Goal: Information Seeking & Learning: Learn about a topic

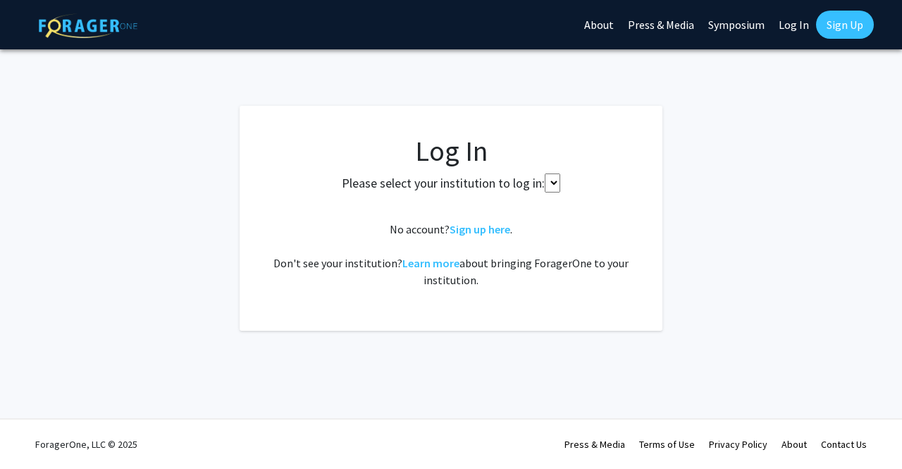
select select
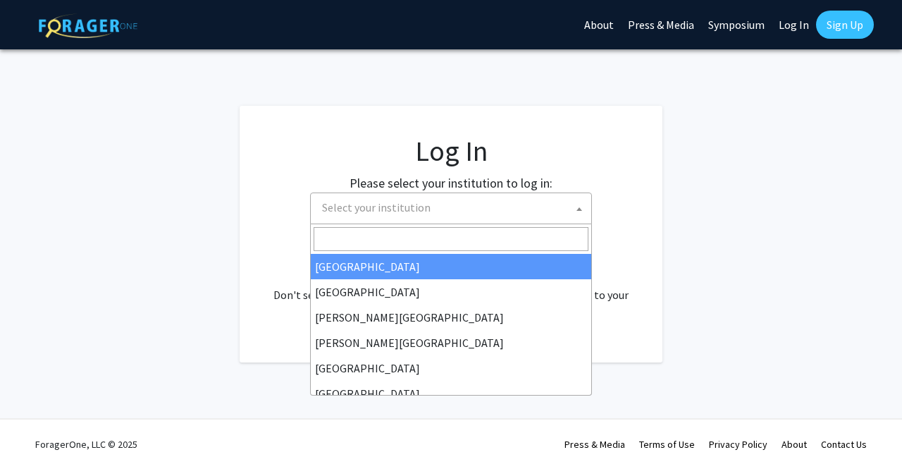
click at [438, 216] on span "Select your institution" at bounding box center [453, 207] width 275 height 29
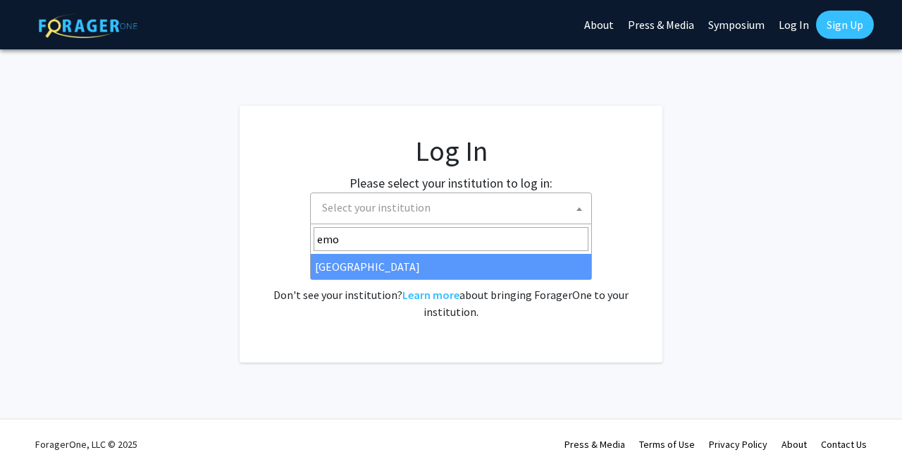
type input "emo"
select select "12"
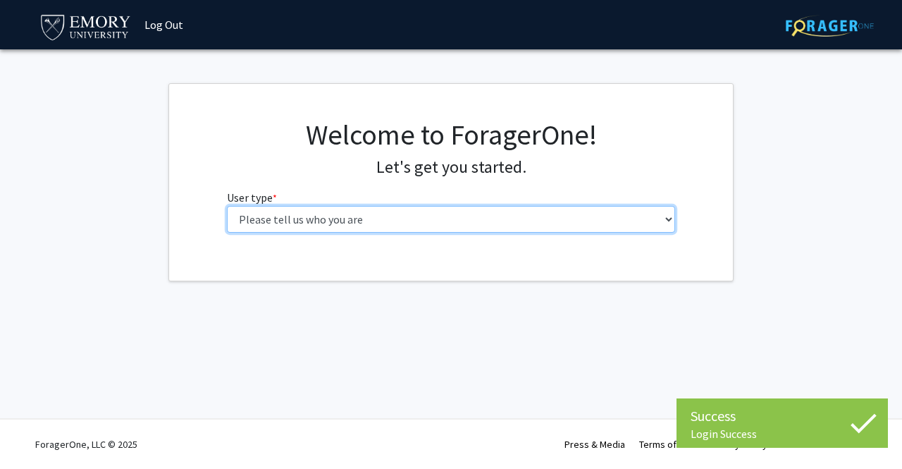
click at [372, 221] on select "Please tell us who you are Undergraduate Student Master's Student Doctoral Cand…" at bounding box center [451, 219] width 449 height 27
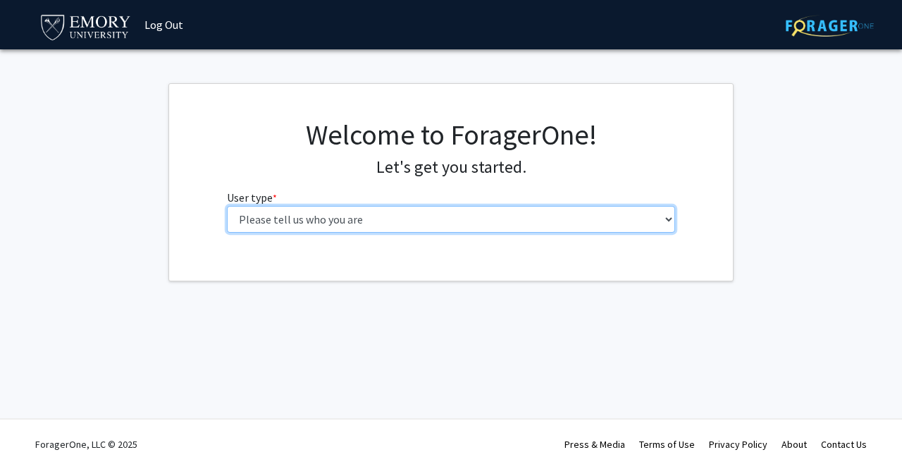
select select "1: undergrad"
click at [227, 206] on select "Please tell us who you are Undergraduate Student Master's Student Doctoral Cand…" at bounding box center [451, 219] width 449 height 27
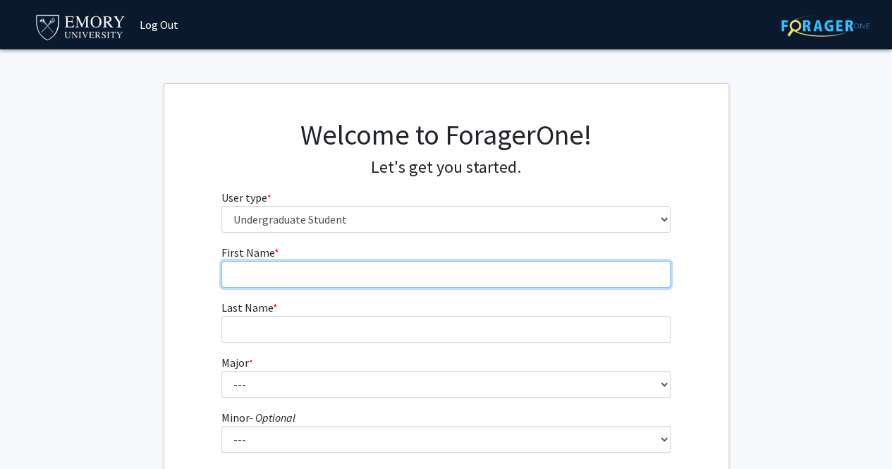
click at [360, 287] on input "First Name * required" at bounding box center [445, 274] width 449 height 27
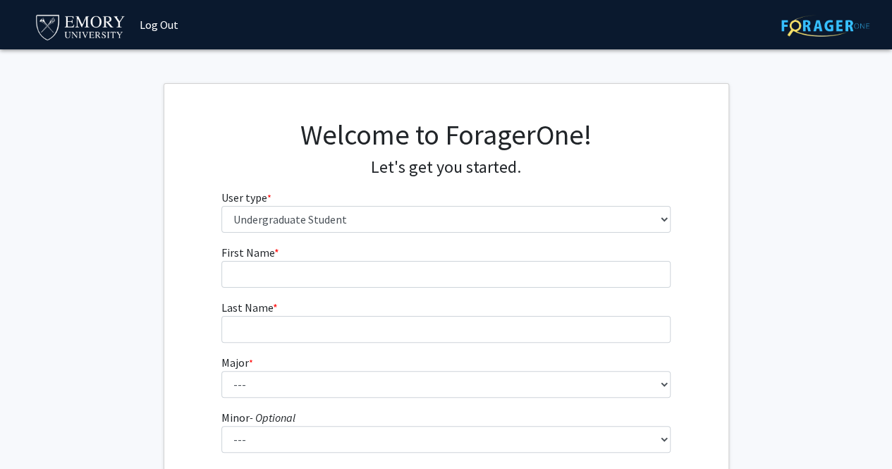
click at [32, 288] on fg-get-started "Welcome to ForagerOne! Let's get you started. User type * required Please tell …" at bounding box center [446, 361] width 892 height 556
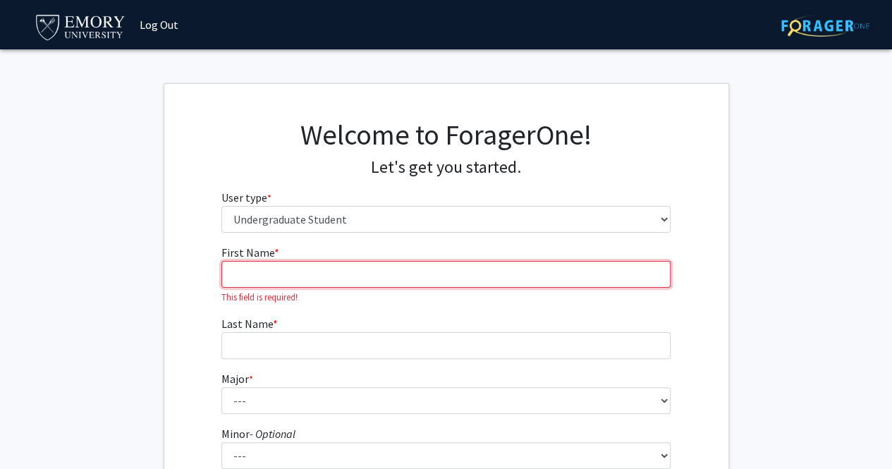
click at [379, 271] on input "First Name * required" at bounding box center [445, 274] width 449 height 27
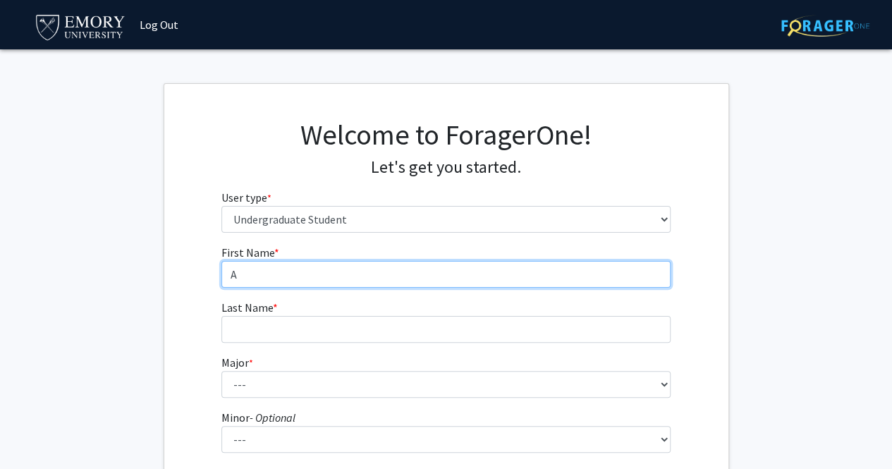
type input "[PERSON_NAME]"
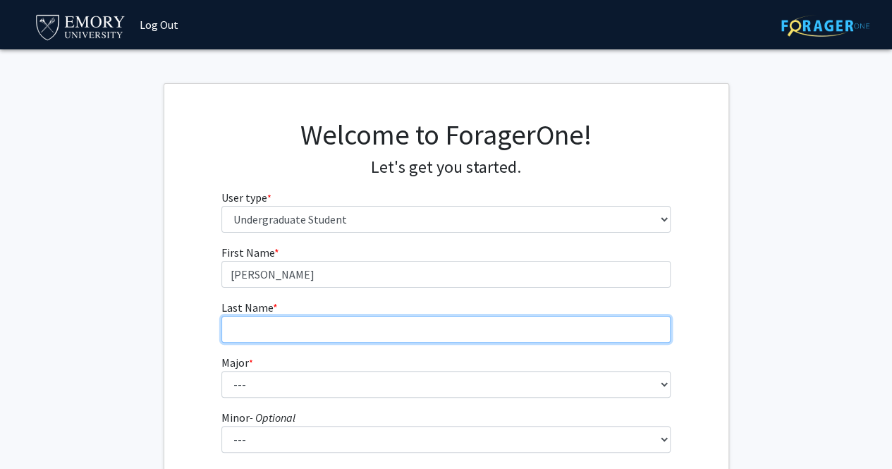
type input "[PERSON_NAME]"
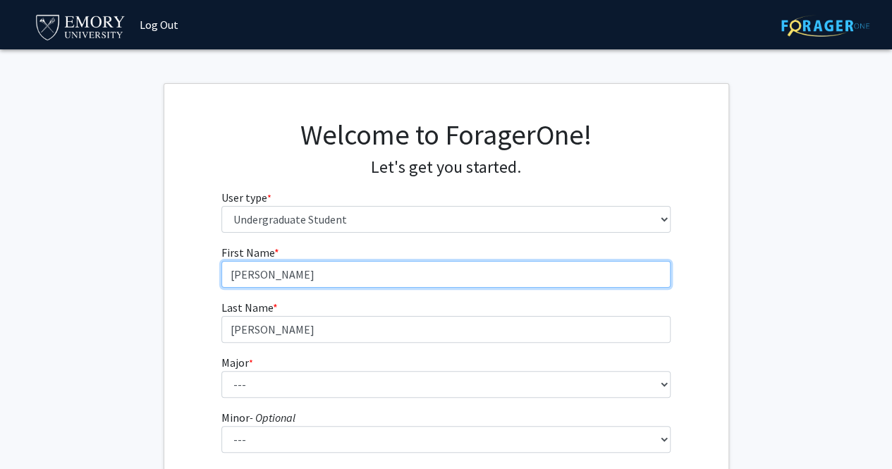
scroll to position [93, 0]
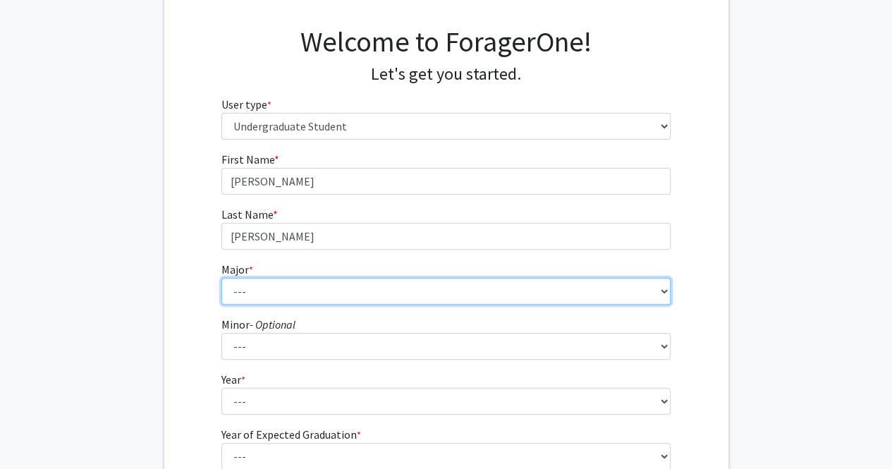
click at [342, 302] on select "--- Accounting African American Studies African Studies American Studies Analyt…" at bounding box center [445, 291] width 449 height 27
select select "12: 973"
click at [221, 278] on select "--- Accounting African American Studies African Studies American Studies Analyt…" at bounding box center [445, 291] width 449 height 27
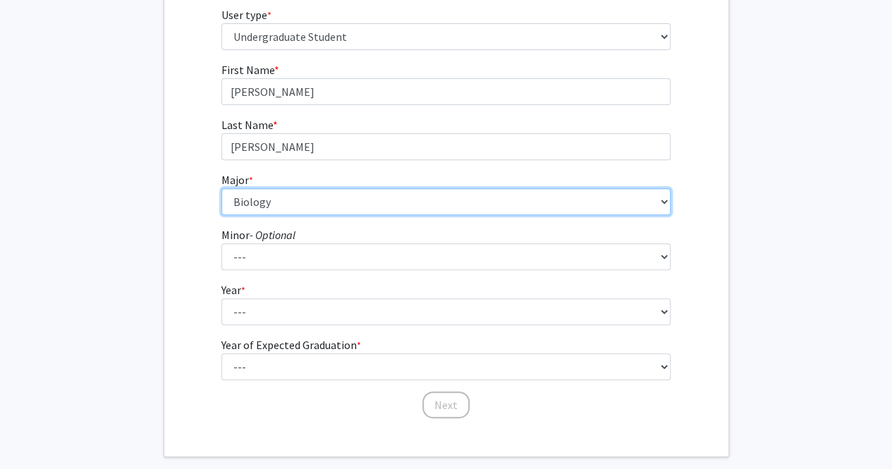
scroll to position [183, 0]
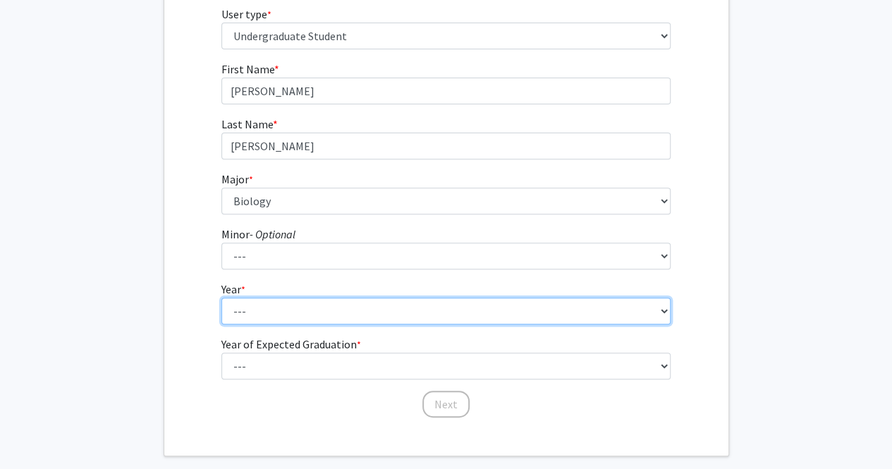
click at [337, 318] on select "--- First-year Sophomore Junior Senior Postbaccalaureate Certificate" at bounding box center [445, 310] width 449 height 27
select select "2: sophomore"
click at [221, 297] on select "--- First-year Sophomore Junior Senior Postbaccalaureate Certificate" at bounding box center [445, 310] width 449 height 27
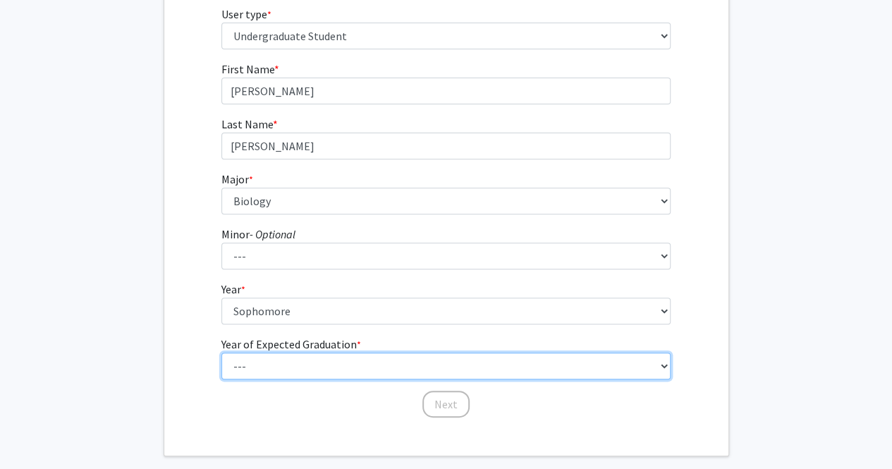
click at [312, 363] on select "--- 2025 2026 2027 2028 2029 2030 2031 2032 2033 2034" at bounding box center [445, 365] width 449 height 27
select select "4: 2028"
click at [221, 352] on select "--- 2025 2026 2027 2028 2029 2030 2031 2032 2033 2034" at bounding box center [445, 365] width 449 height 27
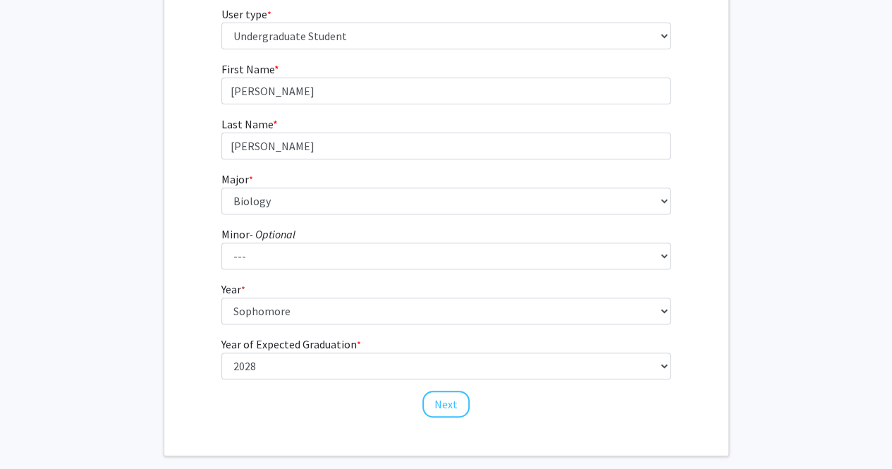
click at [182, 350] on div "First Name * required [PERSON_NAME] Last Name * required [PERSON_NAME] * requir…" at bounding box center [446, 240] width 564 height 358
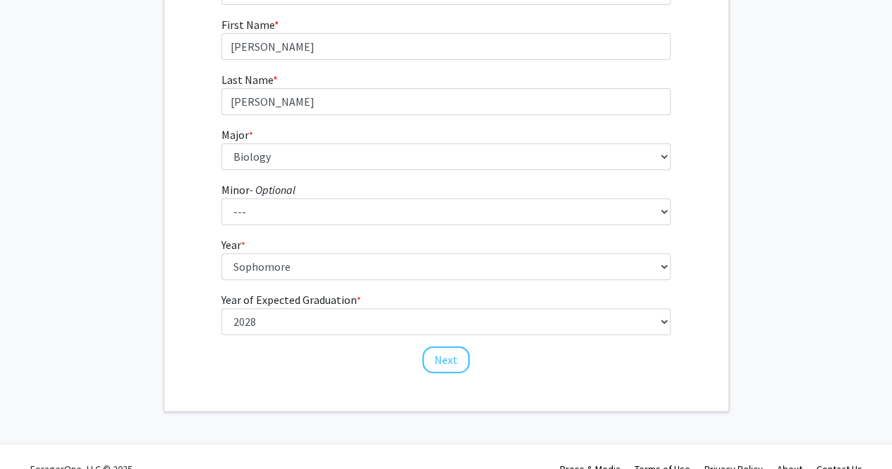
scroll to position [236, 0]
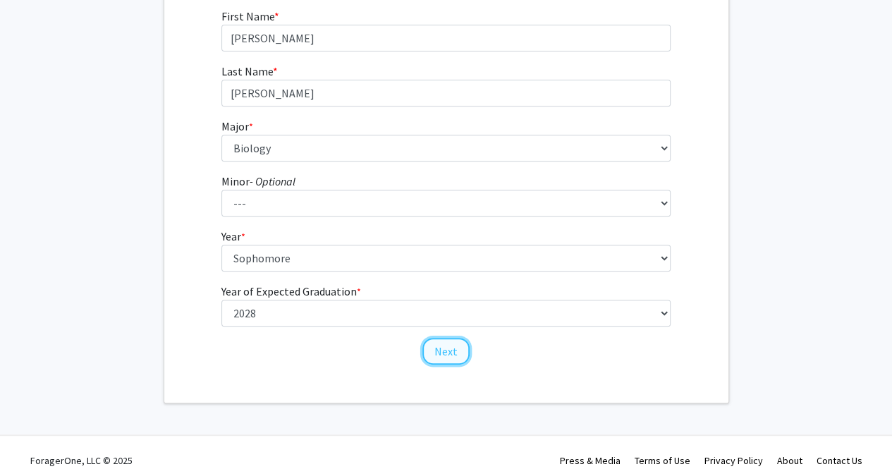
click at [444, 353] on button "Next" at bounding box center [445, 351] width 47 height 27
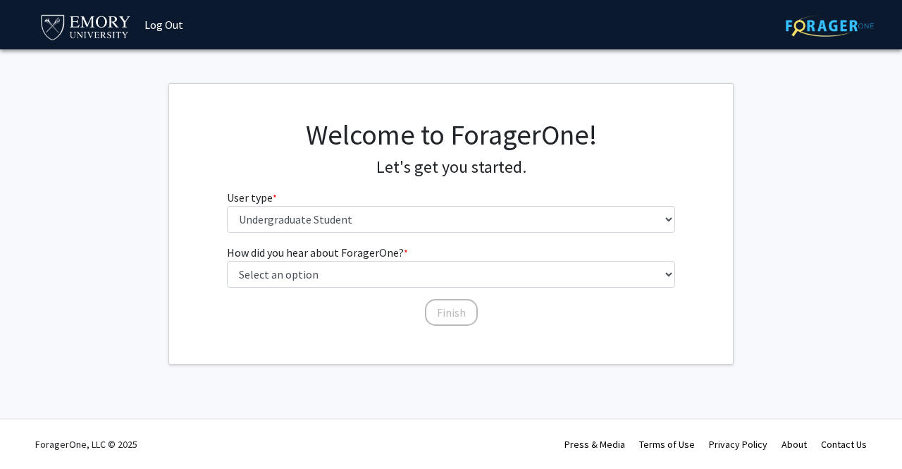
click at [418, 302] on div "Finish" at bounding box center [451, 306] width 449 height 14
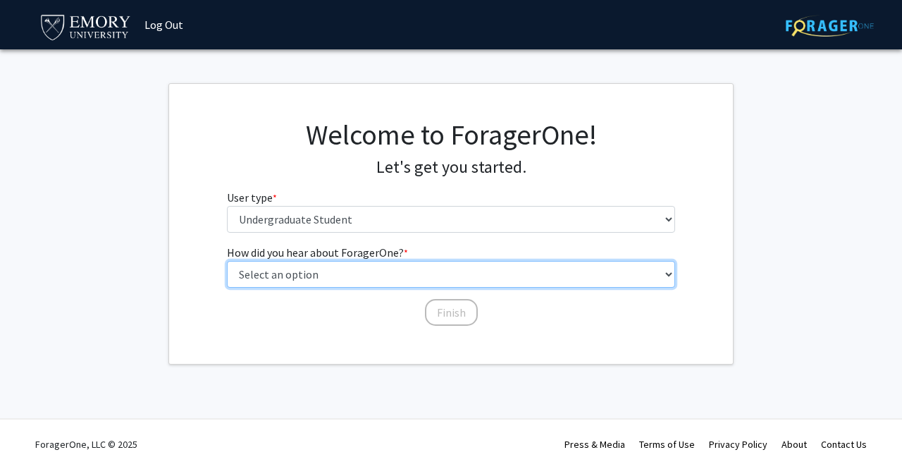
click at [385, 278] on select "Select an option Peer/student recommendation Faculty/staff recommendation Unive…" at bounding box center [451, 274] width 449 height 27
select select "1: peer_recommendation"
click at [227, 261] on select "Select an option Peer/student recommendation Faculty/staff recommendation Unive…" at bounding box center [451, 274] width 449 height 27
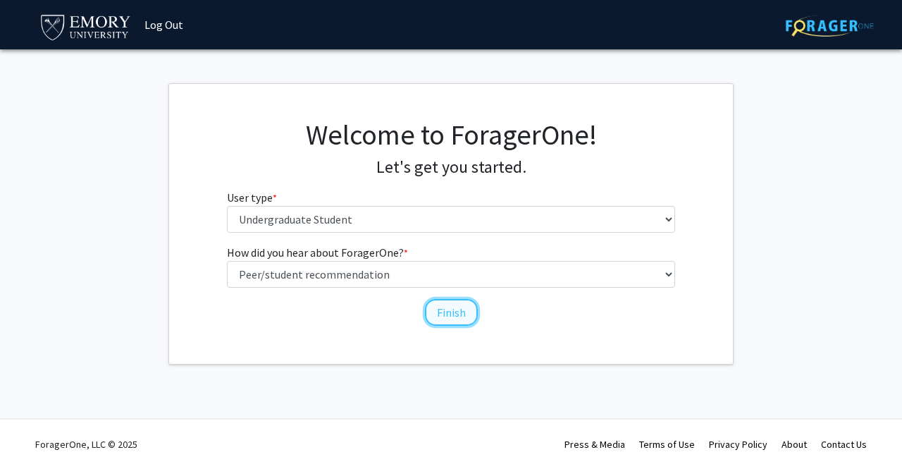
click at [452, 315] on button "Finish" at bounding box center [451, 312] width 53 height 27
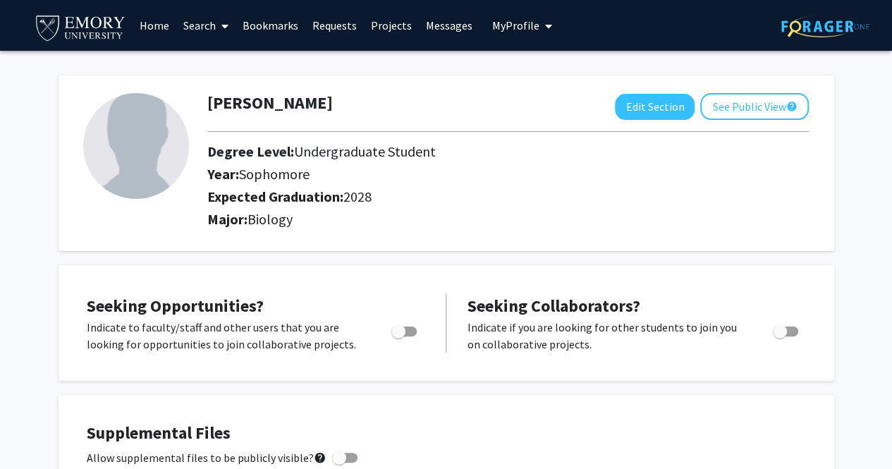
click at [528, 32] on span "My Profile" at bounding box center [515, 25] width 47 height 14
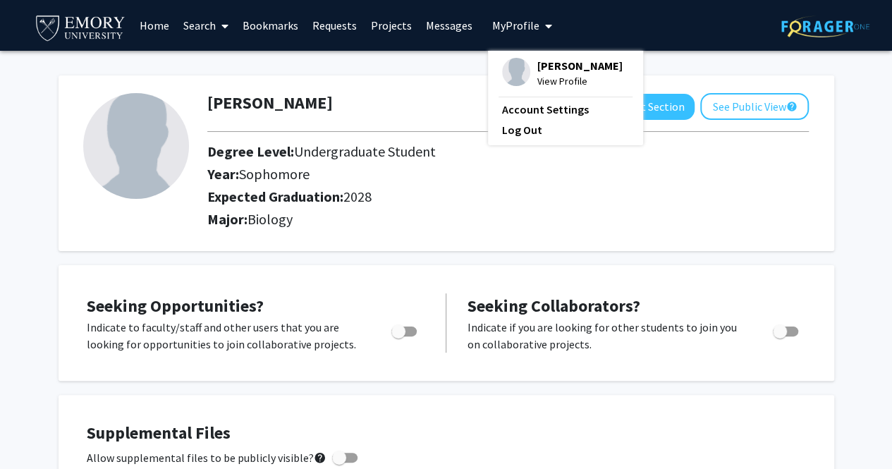
click at [438, 19] on link "Messages" at bounding box center [449, 25] width 61 height 49
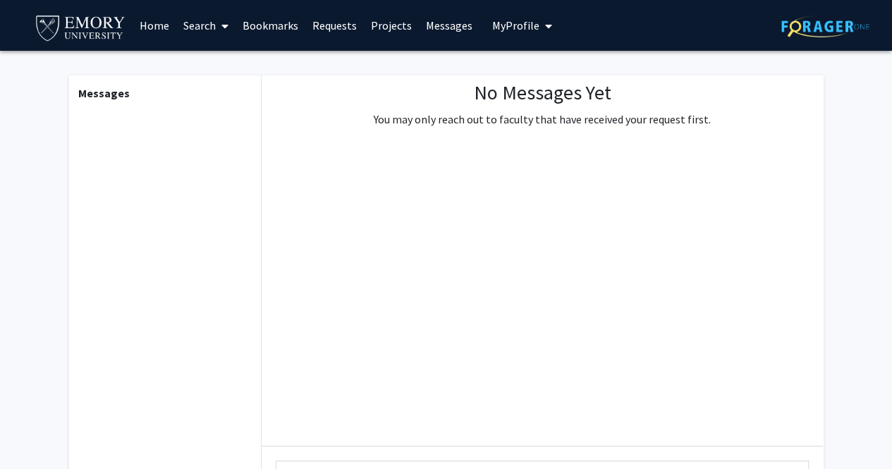
click at [368, 27] on link "Projects" at bounding box center [391, 25] width 55 height 49
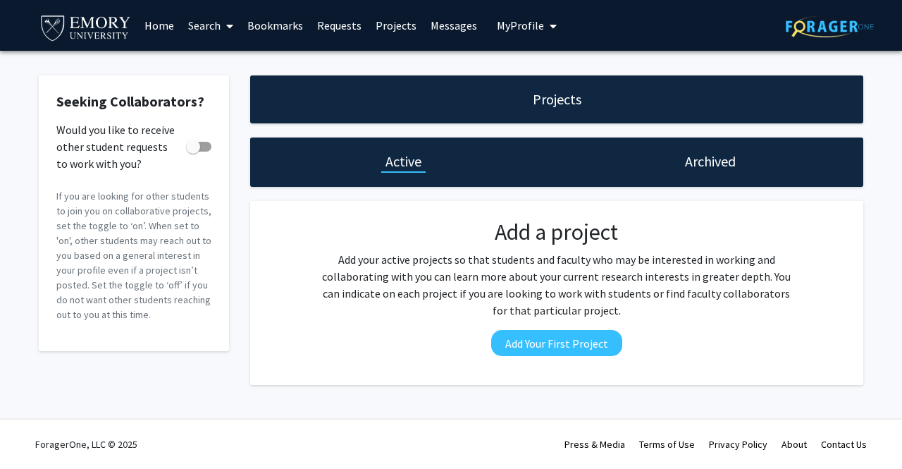
click at [335, 23] on link "Requests" at bounding box center [339, 25] width 58 height 49
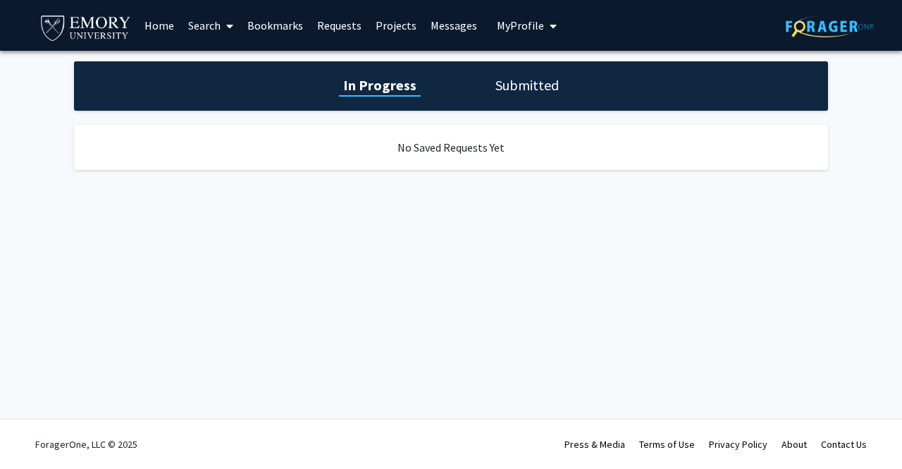
click at [254, 25] on link "Bookmarks" at bounding box center [275, 25] width 70 height 49
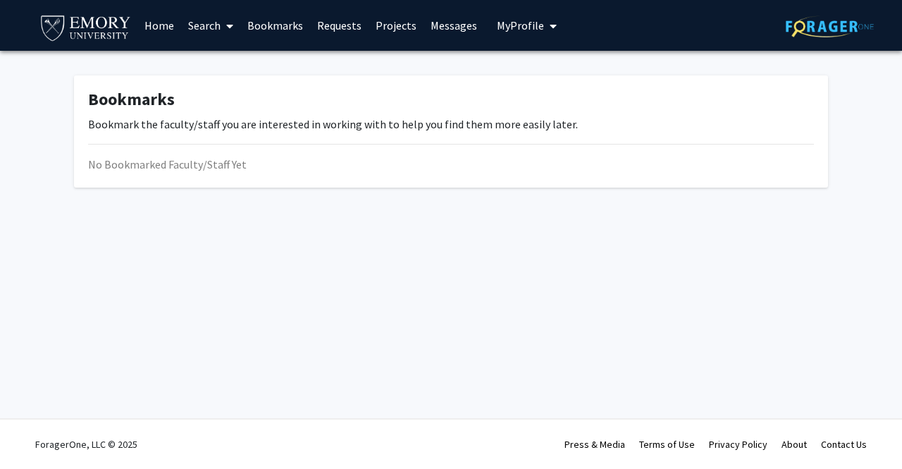
click at [210, 29] on link "Search" at bounding box center [210, 25] width 59 height 49
click at [226, 63] on span "Faculty/Staff" at bounding box center [233, 65] width 104 height 28
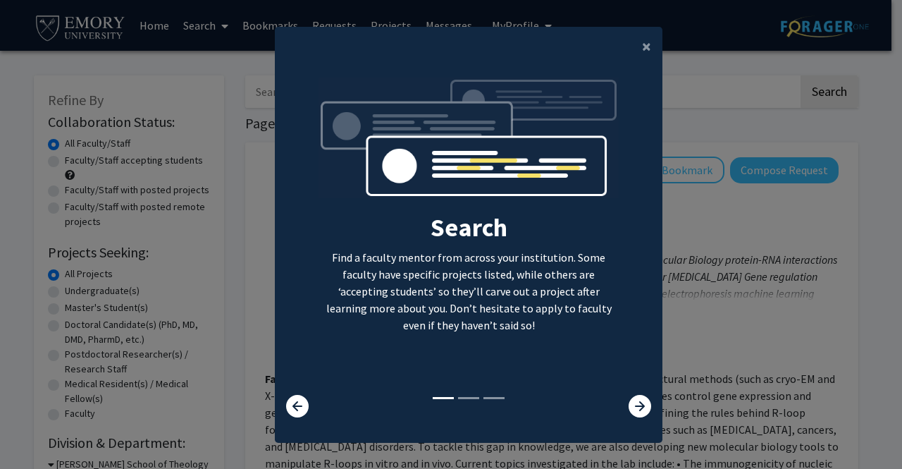
click at [226, 169] on modal-container "× Search Find a faculty mentor from across your institution. Some faculty have …" at bounding box center [451, 234] width 902 height 469
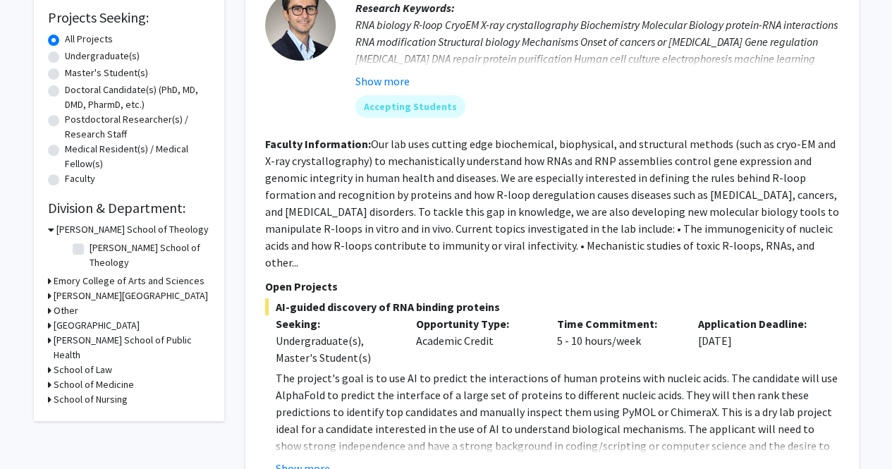
scroll to position [236, 0]
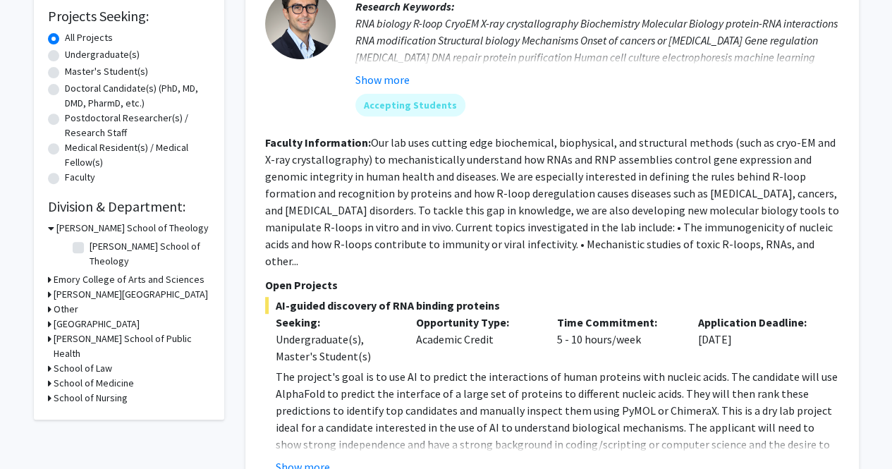
click at [102, 376] on h3 "School of Medicine" at bounding box center [94, 383] width 80 height 15
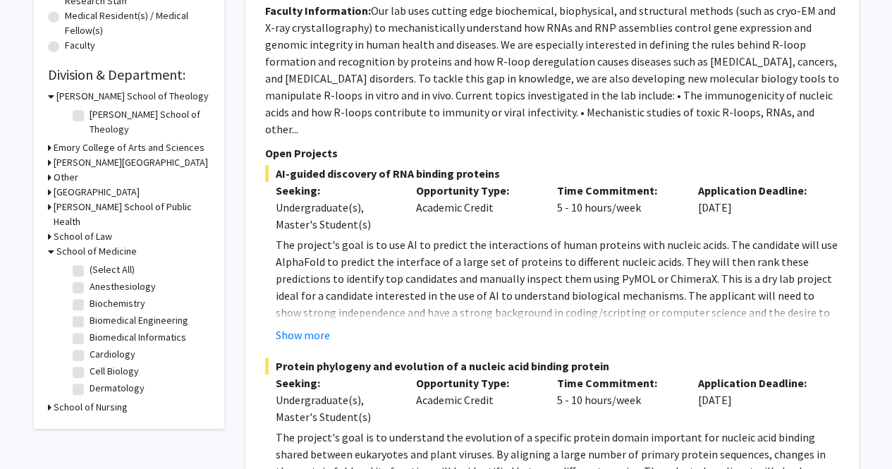
scroll to position [0, 0]
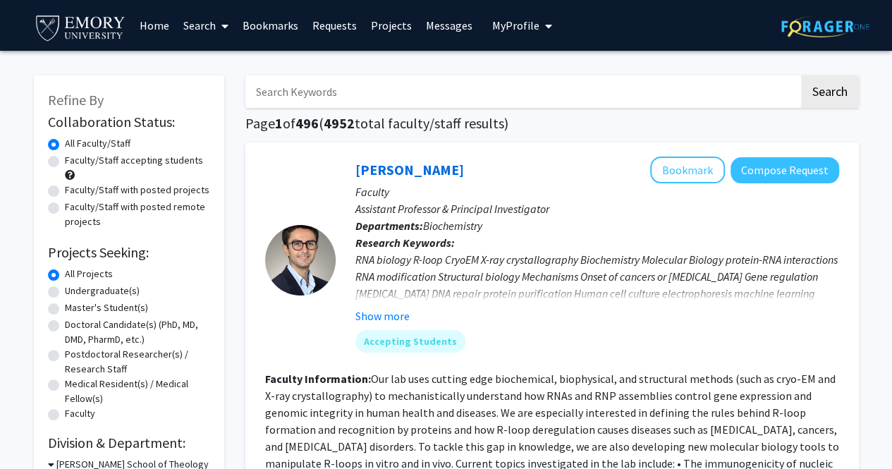
click at [407, 92] on input "Search Keywords" at bounding box center [521, 91] width 553 height 32
type input "[MEDICAL_DATA]"
click at [801, 75] on button "Search" at bounding box center [830, 91] width 58 height 32
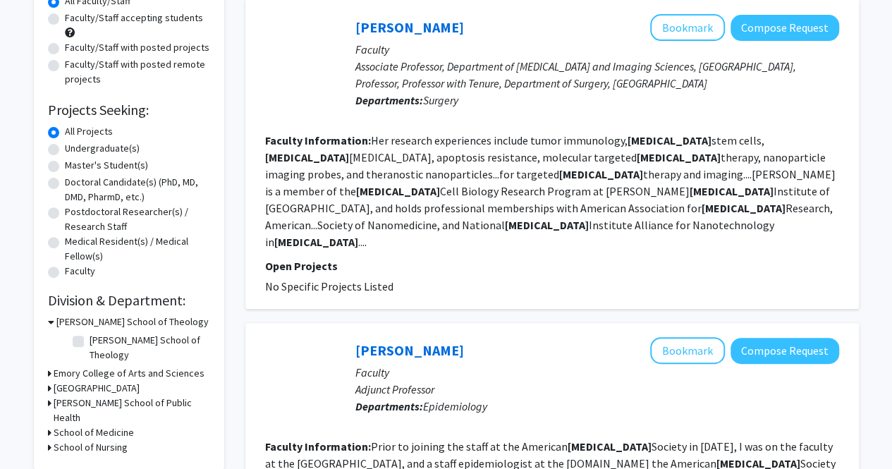
scroll to position [132, 0]
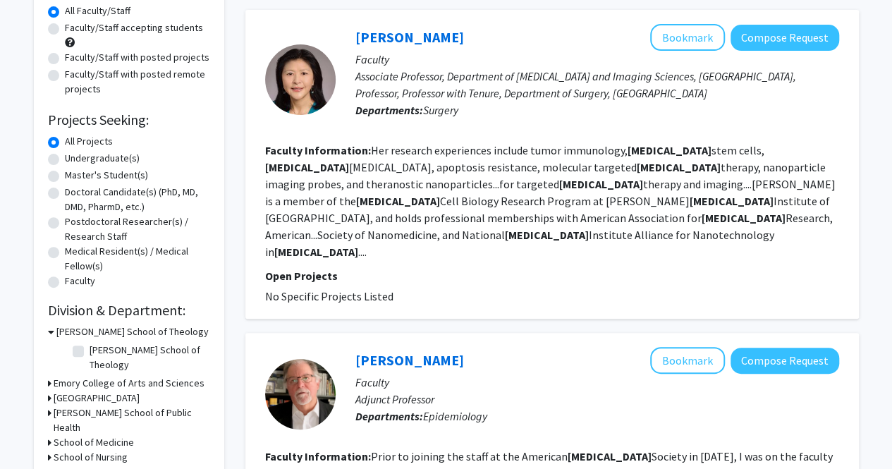
click at [162, 54] on label "Faculty/Staff with posted projects" at bounding box center [137, 57] width 144 height 15
click at [74, 54] on input "Faculty/Staff with posted projects" at bounding box center [69, 54] width 9 height 9
radio input "true"
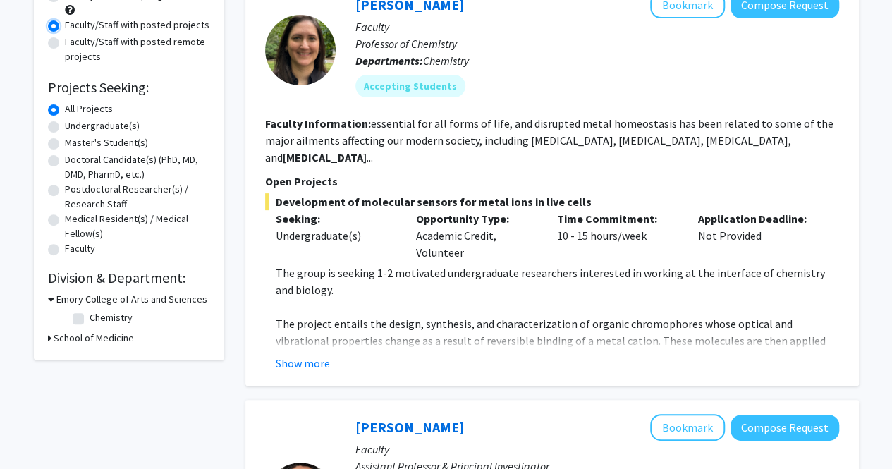
scroll to position [168, 0]
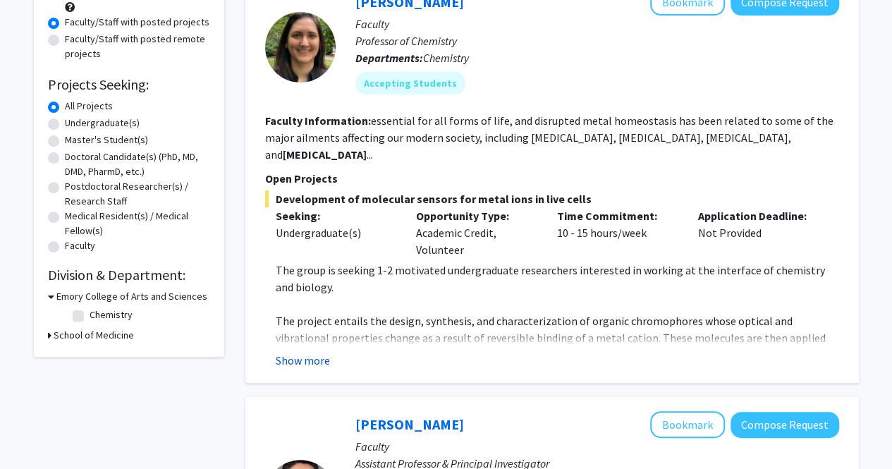
click at [296, 352] on button "Show more" at bounding box center [303, 360] width 54 height 17
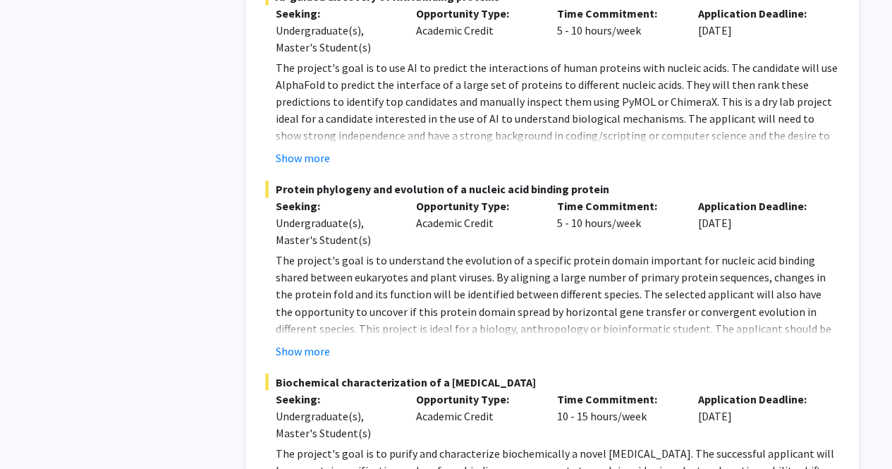
scroll to position [1225, 0]
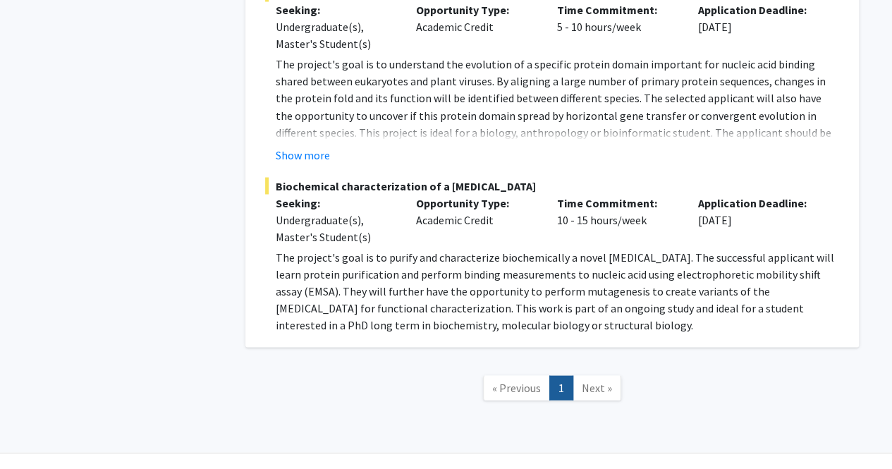
click at [581, 380] on span "Next »" at bounding box center [596, 387] width 30 height 14
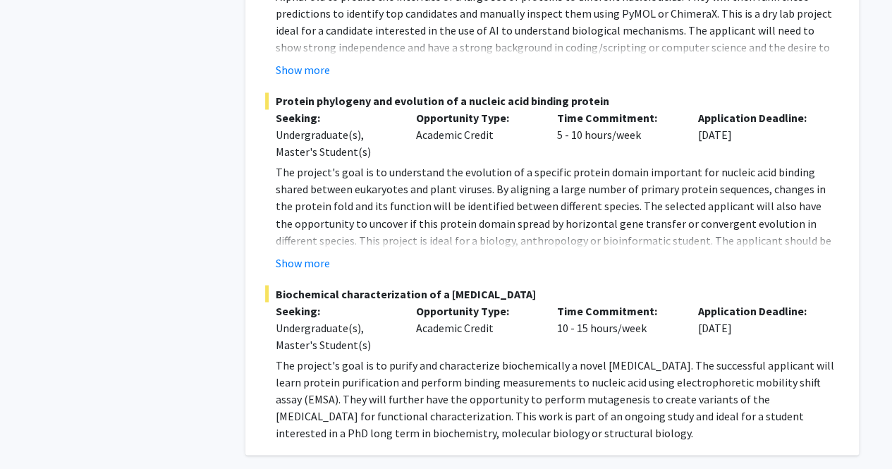
scroll to position [1116, 0]
click at [462, 285] on span "Biochemical characterization of a [MEDICAL_DATA]" at bounding box center [552, 293] width 574 height 17
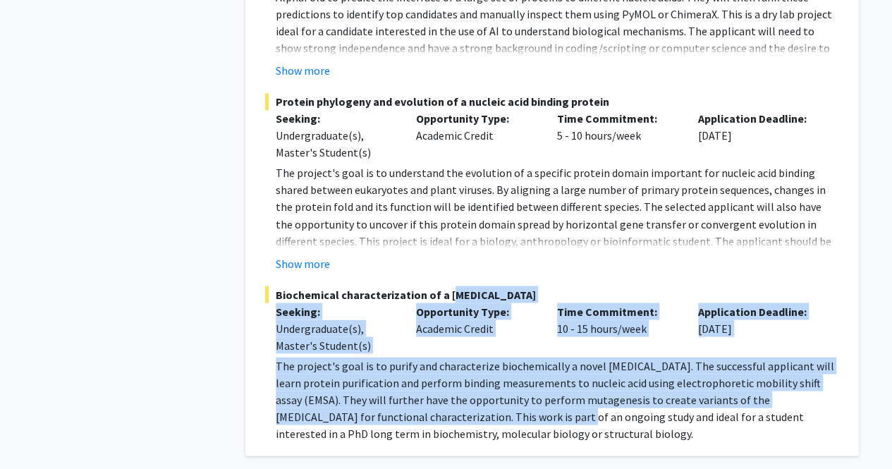
drag, startPoint x: 462, startPoint y: 259, endPoint x: 491, endPoint y: 381, distance: 124.6
click at [491, 381] on div "Biochemical characterization of a [MEDICAL_DATA] Seeking: Undergraduate(s), Mas…" at bounding box center [552, 363] width 574 height 156
click at [491, 381] on p "The project's goal is to purify and characterize biochemically a novel [MEDICAL…" at bounding box center [557, 399] width 563 height 85
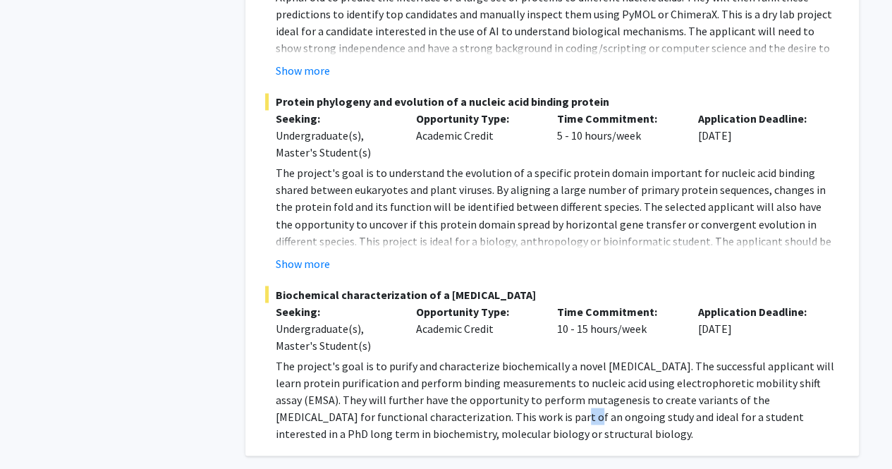
click at [491, 381] on p "The project's goal is to purify and characterize biochemically a novel [MEDICAL…" at bounding box center [557, 399] width 563 height 85
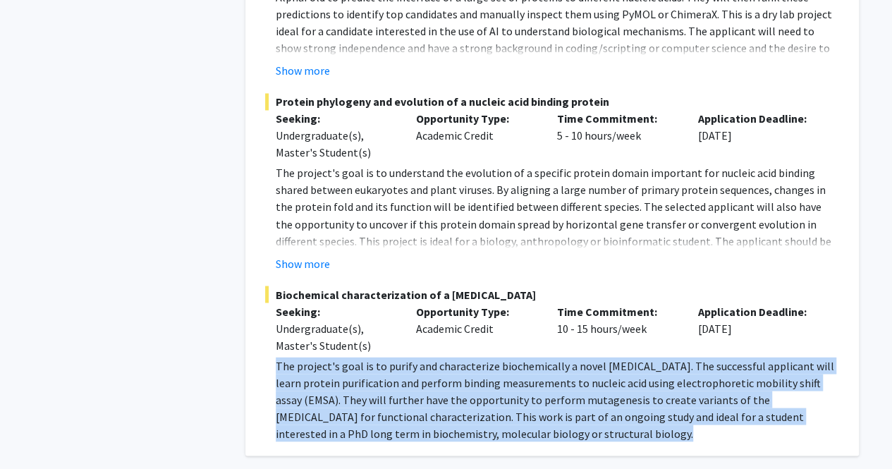
drag, startPoint x: 491, startPoint y: 381, endPoint x: 533, endPoint y: 345, distance: 54.5
click at [533, 357] on p "The project's goal is to purify and characterize biochemically a novel [MEDICAL…" at bounding box center [557, 399] width 563 height 85
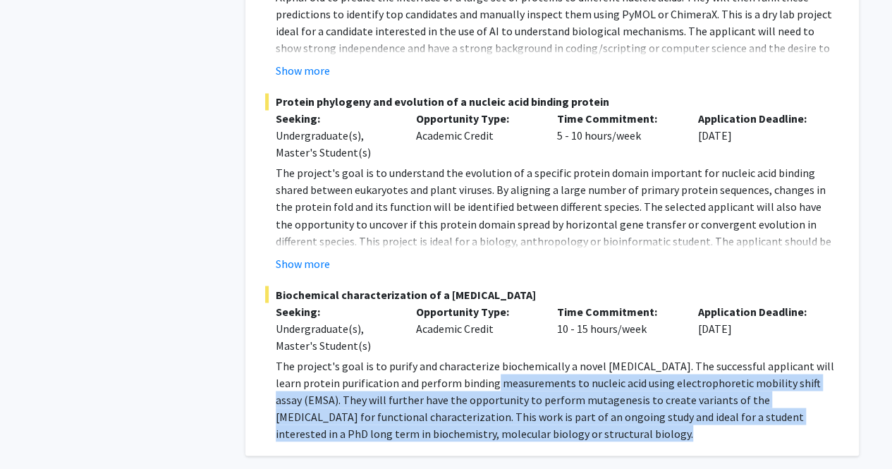
drag, startPoint x: 533, startPoint y: 345, endPoint x: 554, endPoint y: 400, distance: 58.2
click at [554, 400] on p "The project's goal is to purify and characterize biochemically a novel [MEDICAL…" at bounding box center [557, 399] width 563 height 85
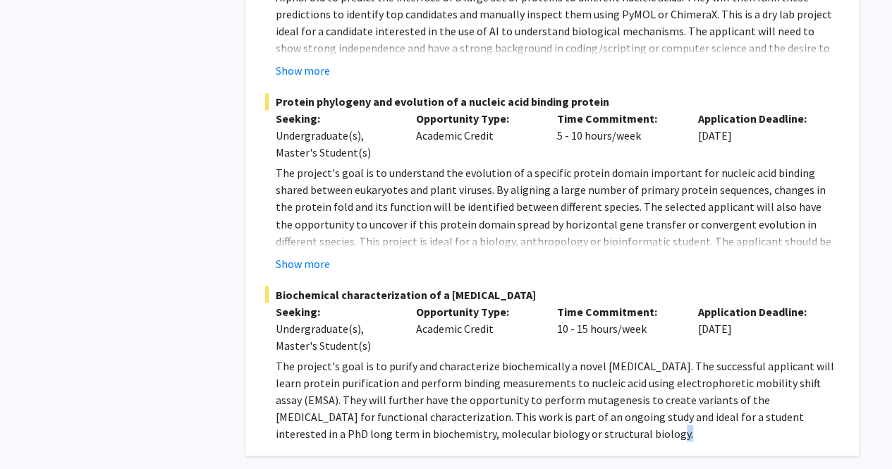
click at [554, 400] on p "The project's goal is to purify and characterize biochemically a novel [MEDICAL…" at bounding box center [557, 399] width 563 height 85
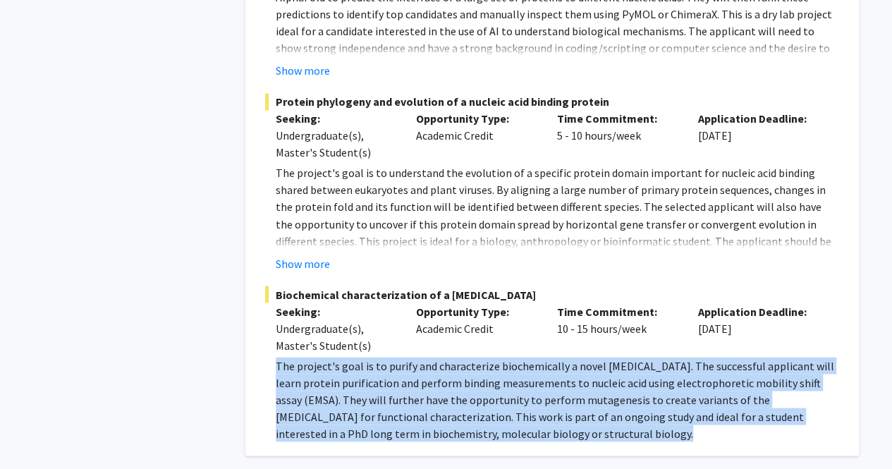
drag, startPoint x: 554, startPoint y: 400, endPoint x: 557, endPoint y: 352, distance: 47.4
click at [557, 357] on p "The project's goal is to purify and characterize biochemically a novel [MEDICAL…" at bounding box center [557, 399] width 563 height 85
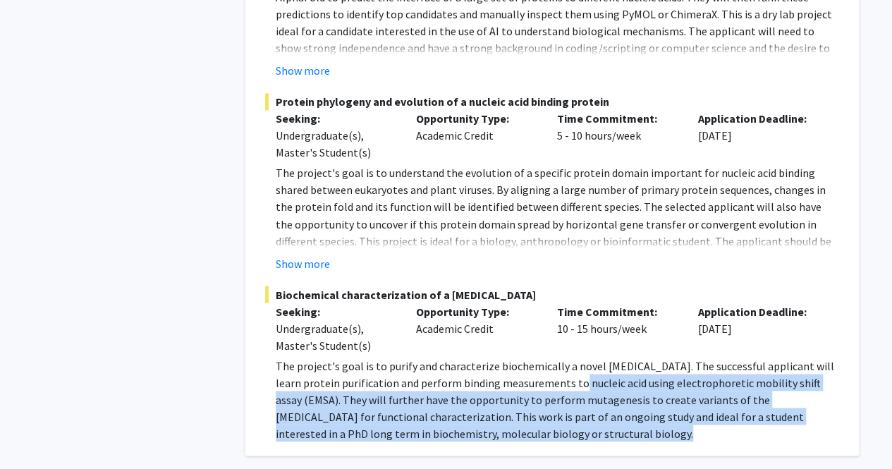
drag, startPoint x: 557, startPoint y: 352, endPoint x: 567, endPoint y: 408, distance: 56.4
click at [567, 408] on div "[PERSON_NAME] Bookmark Compose Request Faculty Assistant Professor & Principal …" at bounding box center [551, 44] width 613 height 821
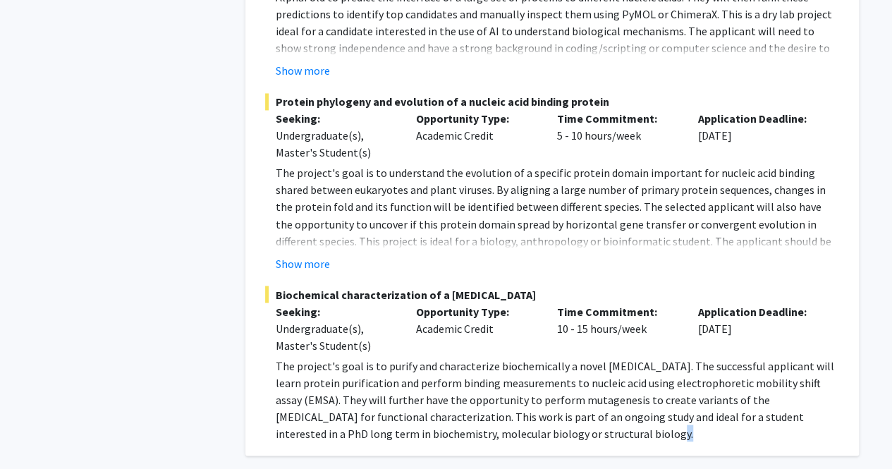
click at [567, 408] on div "[PERSON_NAME] Bookmark Compose Request Faculty Assistant Professor & Principal …" at bounding box center [551, 44] width 613 height 821
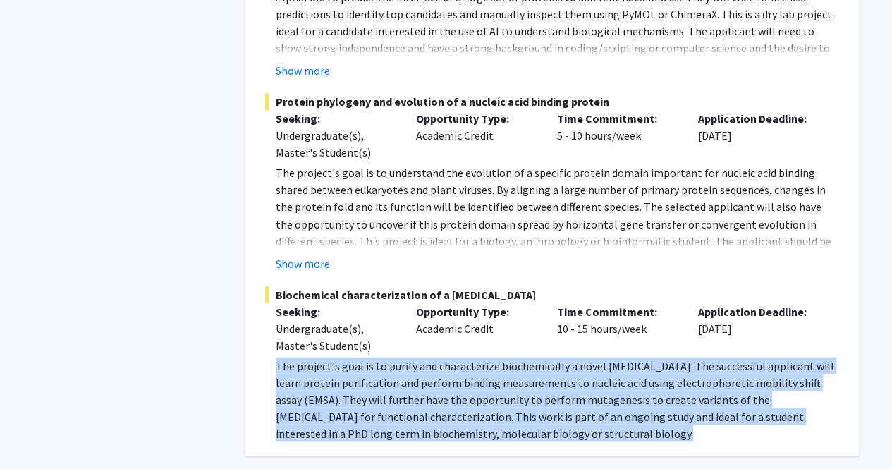
drag, startPoint x: 567, startPoint y: 408, endPoint x: 556, endPoint y: 387, distance: 23.6
click at [556, 387] on div "[PERSON_NAME] Bookmark Compose Request Faculty Assistant Professor & Principal …" at bounding box center [551, 44] width 613 height 821
click at [556, 387] on p "The project's goal is to purify and characterize biochemically a novel [MEDICAL…" at bounding box center [557, 399] width 563 height 85
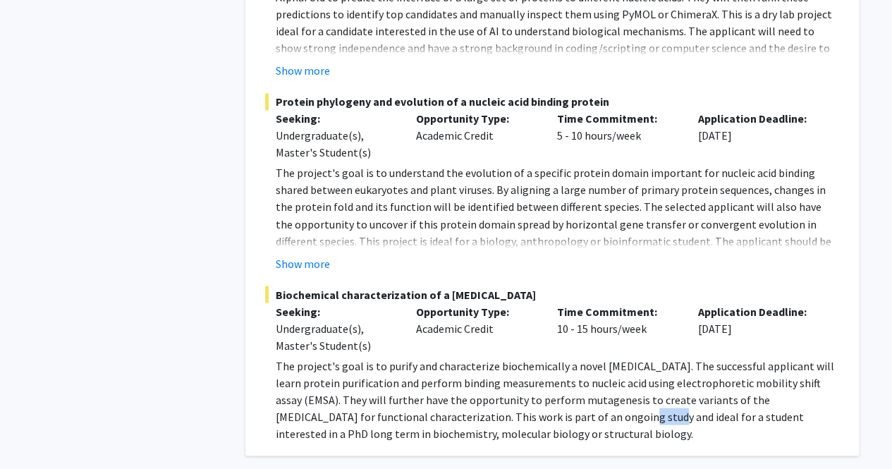
click at [556, 387] on p "The project's goal is to purify and characterize biochemically a novel [MEDICAL…" at bounding box center [557, 399] width 563 height 85
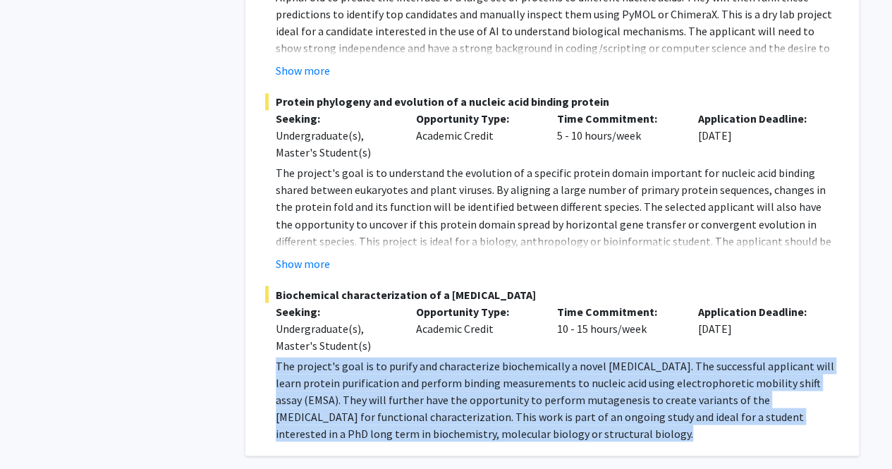
drag, startPoint x: 556, startPoint y: 387, endPoint x: 555, endPoint y: 378, distance: 8.5
click at [555, 378] on p "The project's goal is to purify and characterize biochemically a novel [MEDICAL…" at bounding box center [557, 399] width 563 height 85
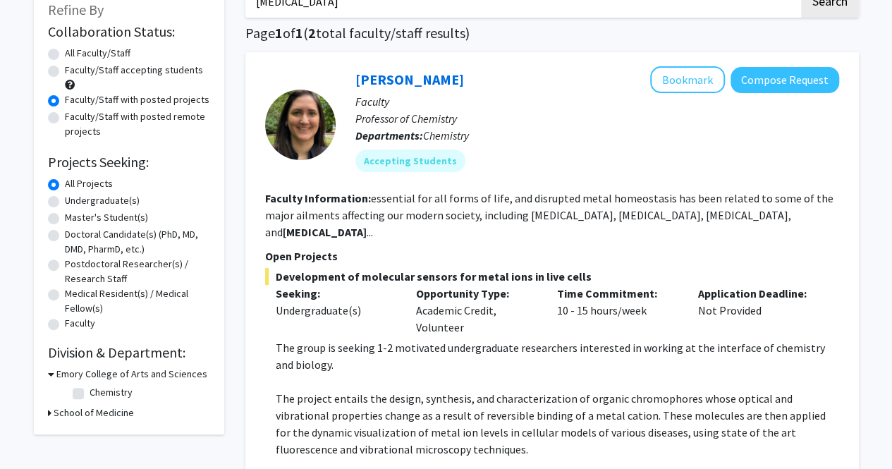
scroll to position [0, 0]
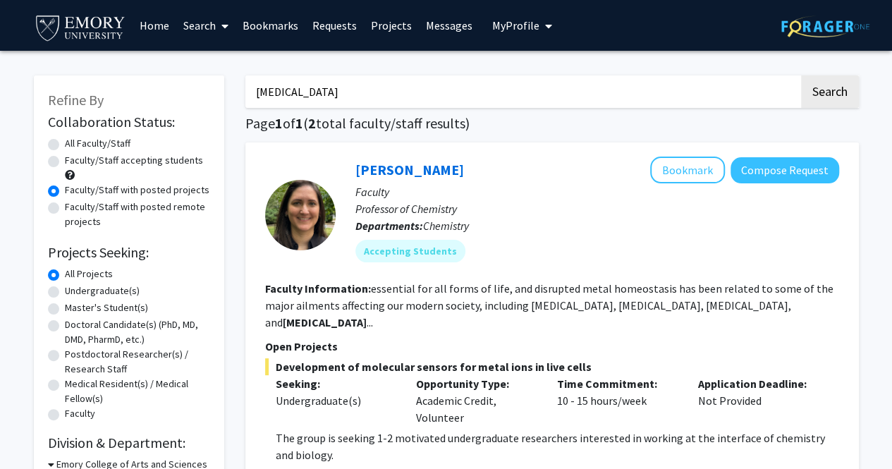
click at [74, 29] on img at bounding box center [81, 27] width 94 height 32
